Goal: Find specific page/section: Find specific page/section

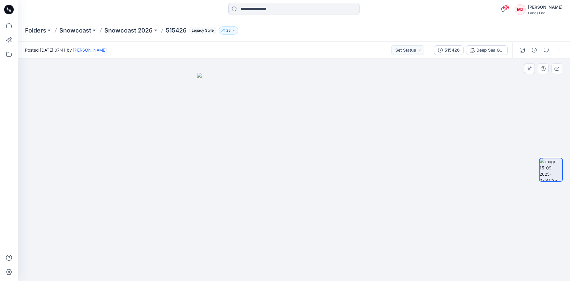
drag, startPoint x: 319, startPoint y: 221, endPoint x: 262, endPoint y: 217, distance: 57.4
click at [261, 217] on img at bounding box center [294, 177] width 194 height 208
click at [289, 188] on img at bounding box center [294, 177] width 194 height 208
click at [332, 46] on div "Posted [DATE] 07:41 by [PERSON_NAME] Set Status" at bounding box center [223, 50] width 411 height 16
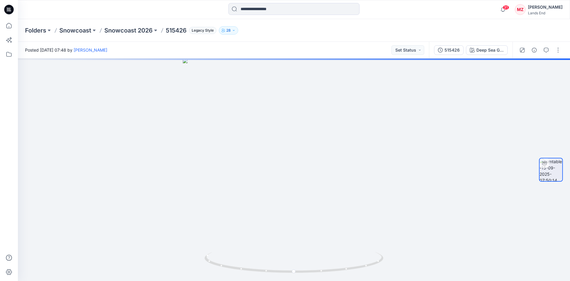
click at [335, 29] on div "Folders Snowcoast Snowcoast 2026 515426 Legacy Style 28" at bounding box center [270, 30] width 491 height 8
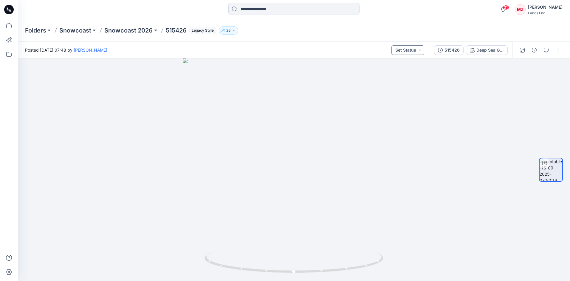
click at [402, 48] on button "Set Status" at bounding box center [407, 50] width 33 height 10
click at [442, 49] on icon "button" at bounding box center [440, 50] width 5 height 5
